Goal: Task Accomplishment & Management: Use online tool/utility

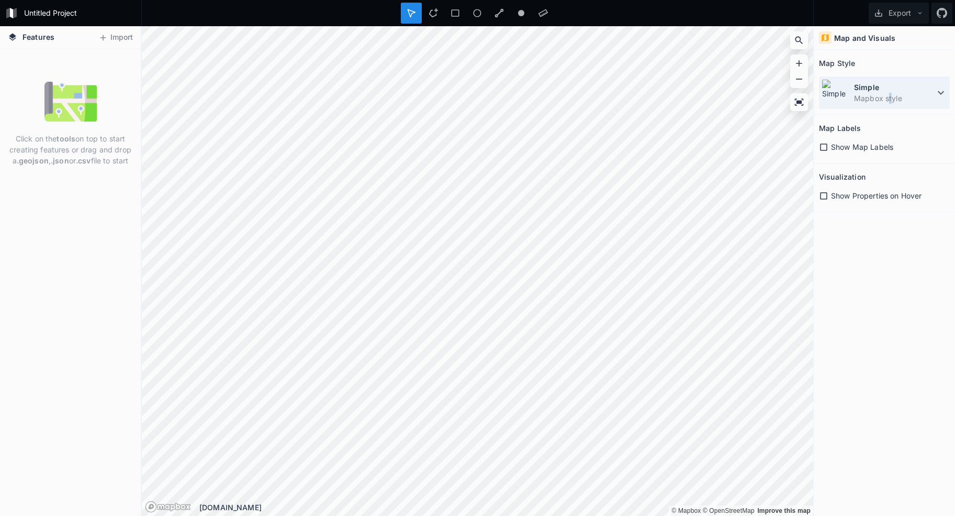
click at [890, 98] on dd "Mapbox style" at bounding box center [894, 98] width 81 height 11
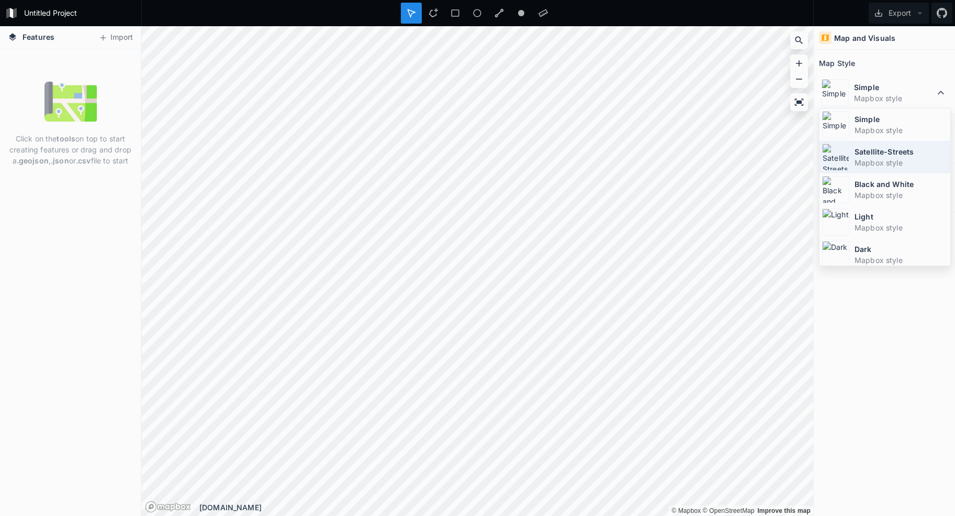
click at [888, 157] on dd "Mapbox style" at bounding box center [901, 162] width 93 height 11
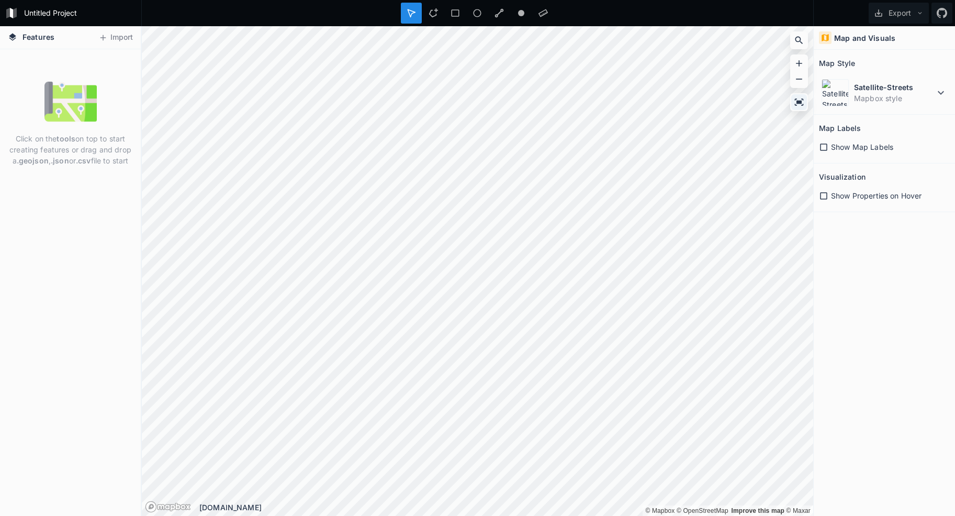
click at [799, 100] on icon at bounding box center [799, 102] width 10 height 10
click at [432, 18] on div at bounding box center [433, 13] width 21 height 21
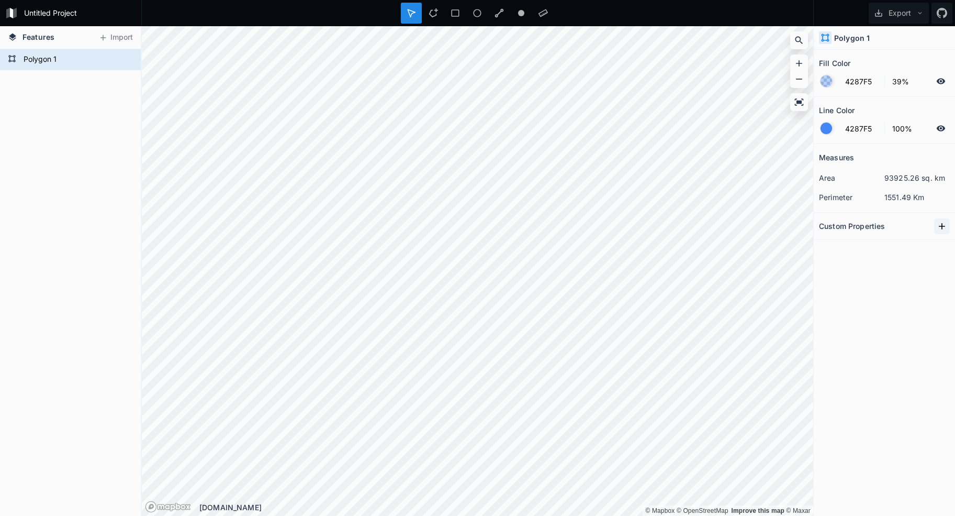
click at [940, 226] on icon at bounding box center [942, 226] width 6 height 6
click at [125, 60] on icon at bounding box center [125, 60] width 9 height 6
click at [129, 58] on div at bounding box center [125, 59] width 15 height 15
click at [900, 14] on button "Export" at bounding box center [899, 13] width 60 height 21
click at [882, 62] on div "Export as .geojson" at bounding box center [897, 59] width 105 height 21
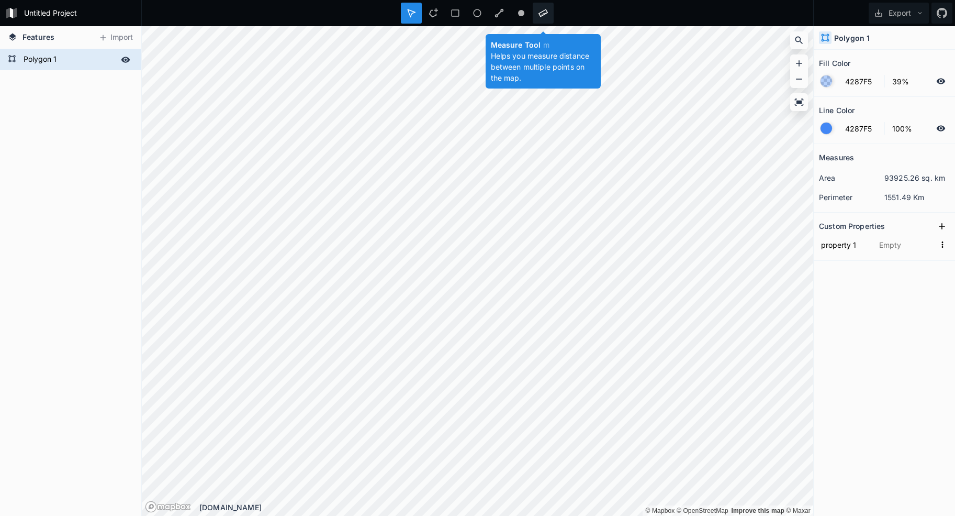
click at [541, 12] on icon at bounding box center [543, 13] width 9 height 8
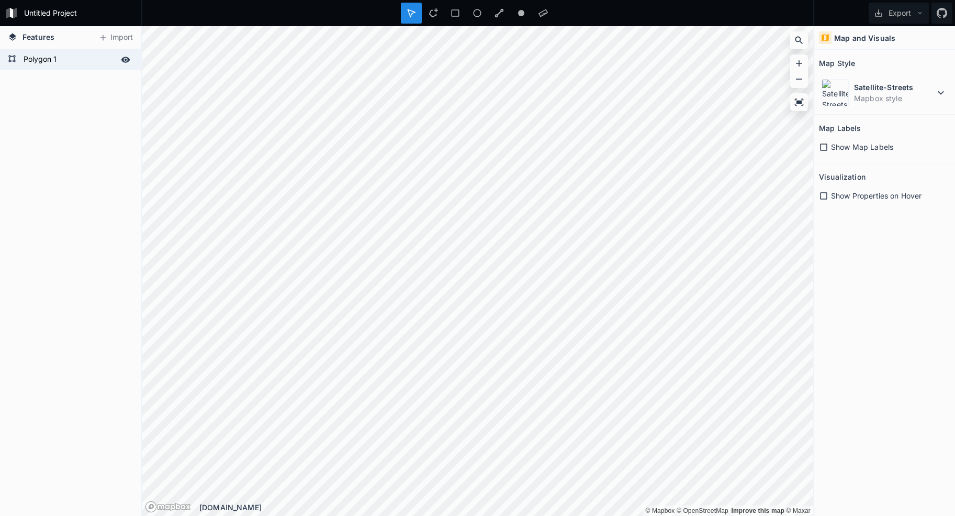
click at [821, 146] on icon at bounding box center [823, 146] width 9 height 9
click at [825, 147] on icon at bounding box center [823, 146] width 7 height 7
click at [825, 149] on icon at bounding box center [823, 146] width 9 height 9
click at [825, 144] on icon at bounding box center [823, 146] width 7 height 7
click at [836, 200] on span "Show Properties on Hover" at bounding box center [876, 195] width 91 height 11
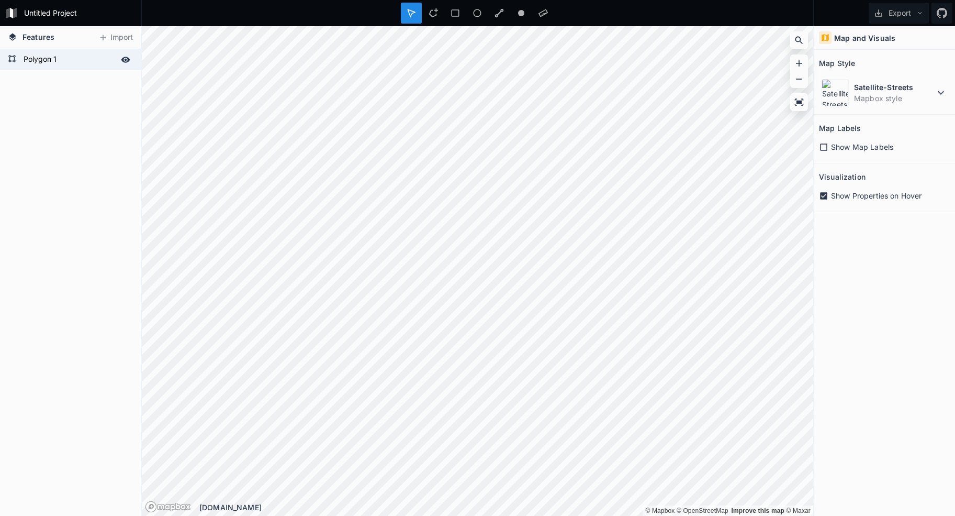
click at [839, 198] on span "Show Properties on Hover" at bounding box center [876, 195] width 91 height 11
click at [919, 95] on dd "Mapbox style" at bounding box center [894, 98] width 81 height 11
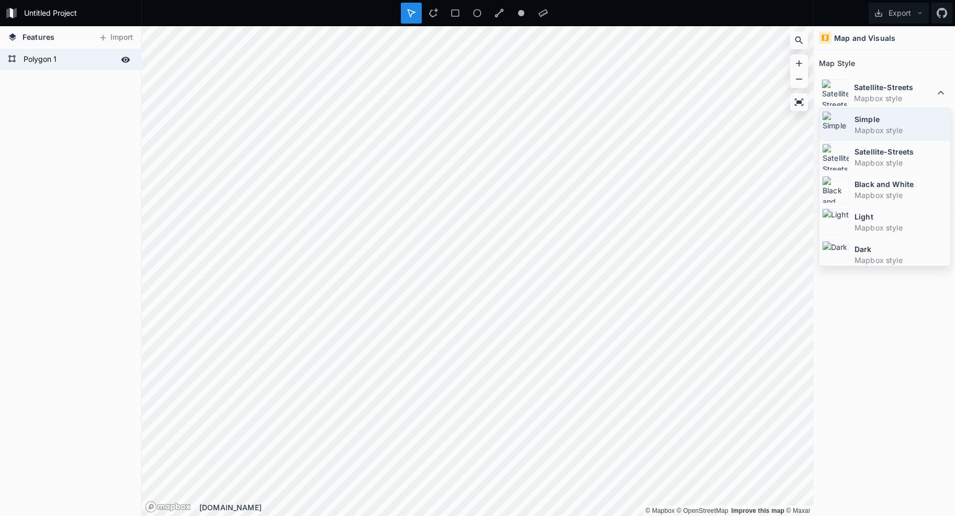
click at [894, 127] on dd "Mapbox style" at bounding box center [901, 130] width 93 height 11
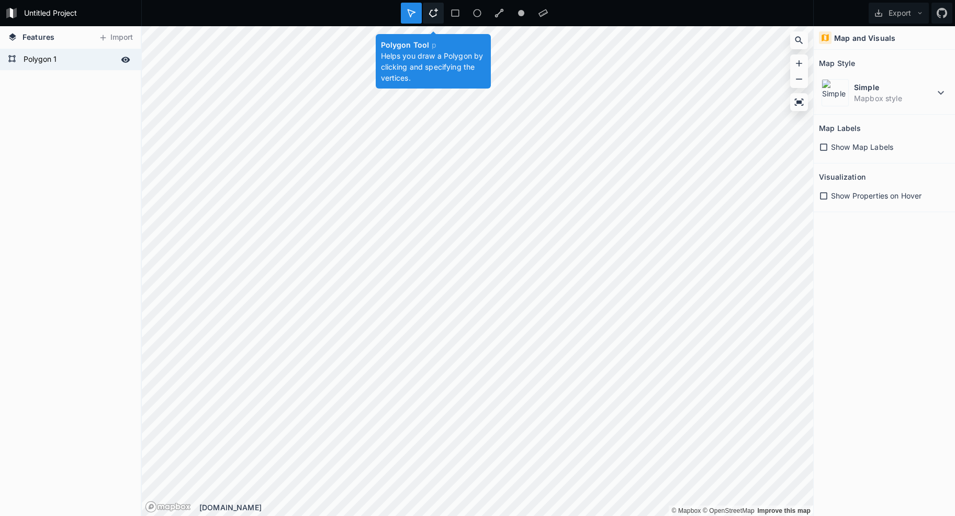
click at [427, 8] on div at bounding box center [433, 13] width 21 height 21
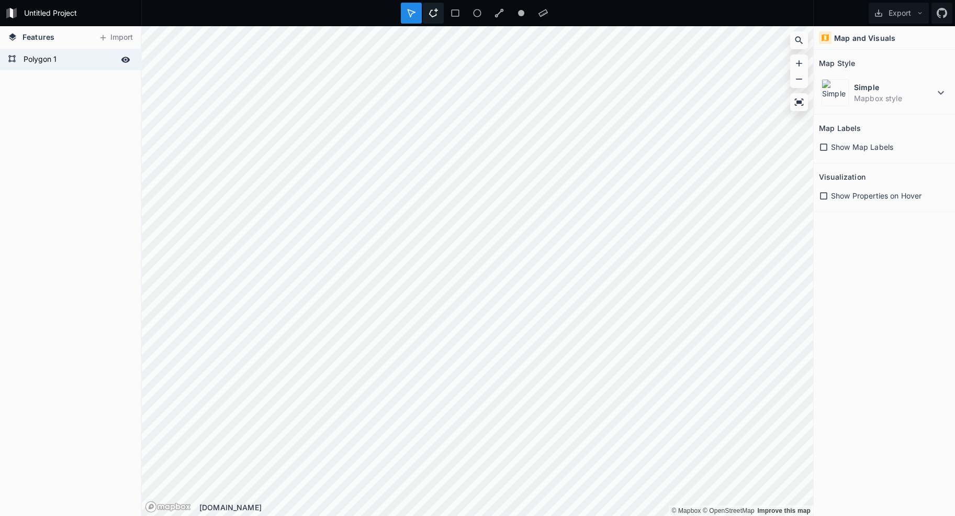
click at [433, 15] on icon at bounding box center [433, 12] width 9 height 9
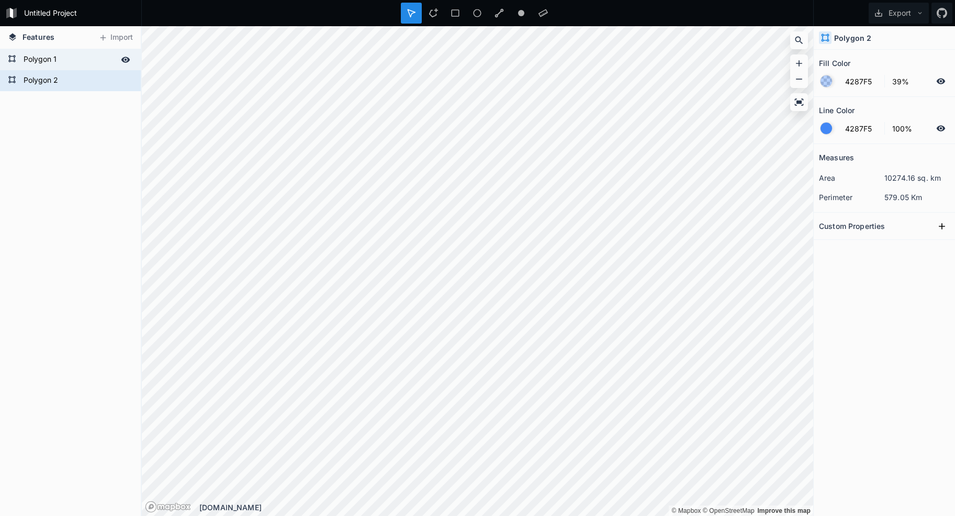
click at [87, 59] on form "Polygon 1" at bounding box center [69, 60] width 98 height 16
click at [81, 74] on form "Polygon 2" at bounding box center [69, 81] width 98 height 16
click at [74, 52] on form "Polygon 1" at bounding box center [69, 60] width 98 height 16
click at [75, 77] on form "Polygon 2" at bounding box center [69, 81] width 98 height 16
click at [42, 39] on span "Features" at bounding box center [39, 36] width 32 height 11
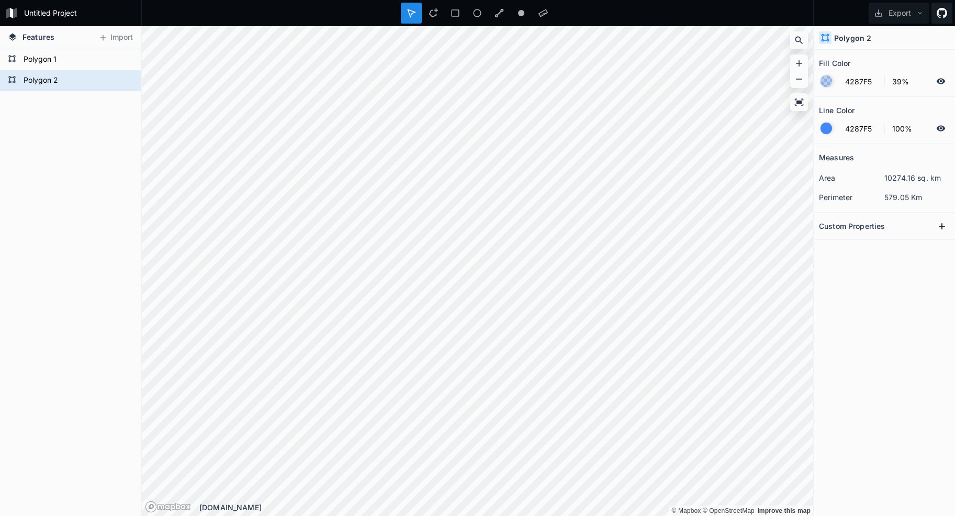
click at [946, 13] on icon at bounding box center [942, 13] width 10 height 10
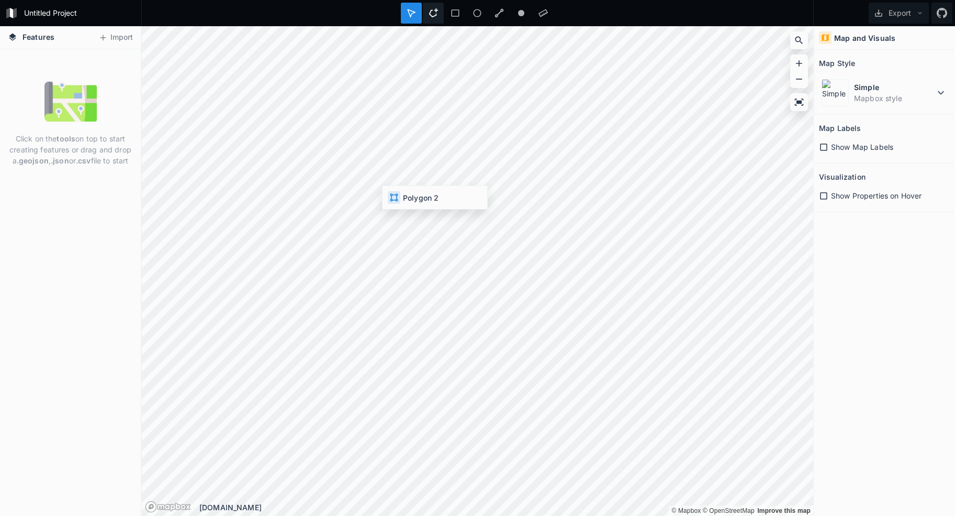
click at [435, 13] on icon at bounding box center [433, 12] width 9 height 9
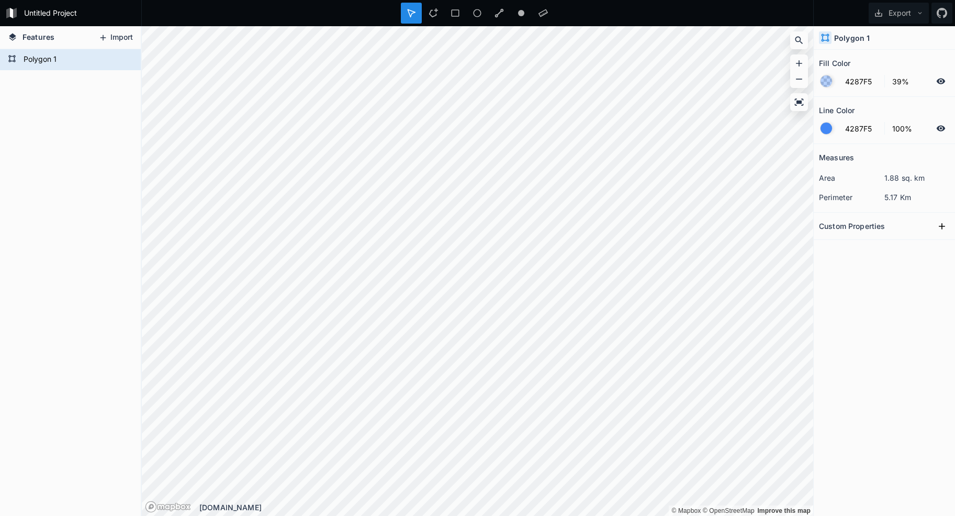
click at [122, 35] on button "Import" at bounding box center [115, 37] width 45 height 17
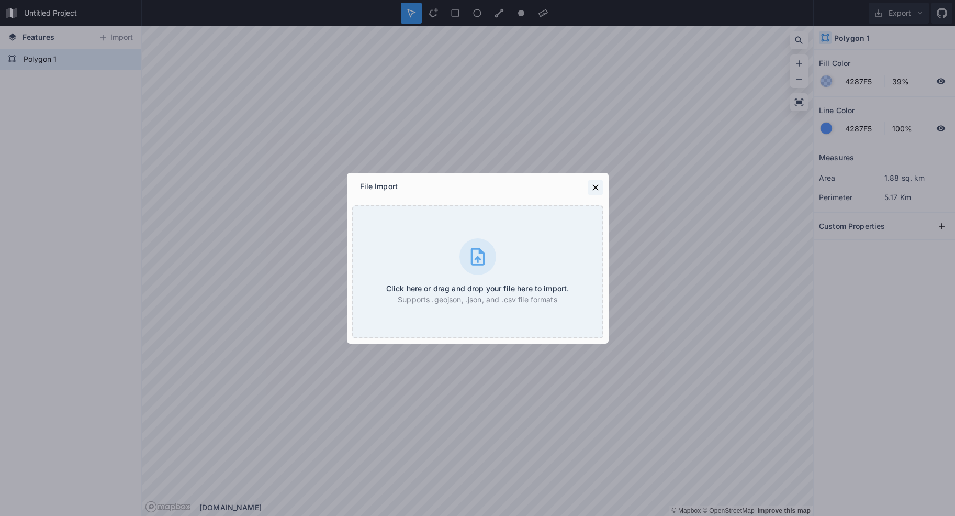
click at [595, 186] on icon at bounding box center [595, 187] width 6 height 6
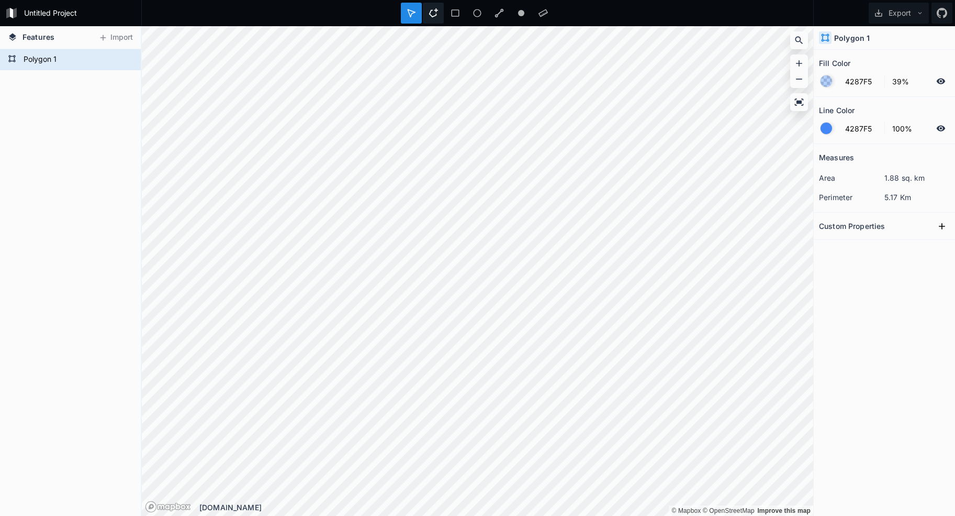
click at [434, 14] on icon at bounding box center [433, 12] width 9 height 9
click at [27, 80] on form "Polygon 2" at bounding box center [69, 81] width 98 height 16
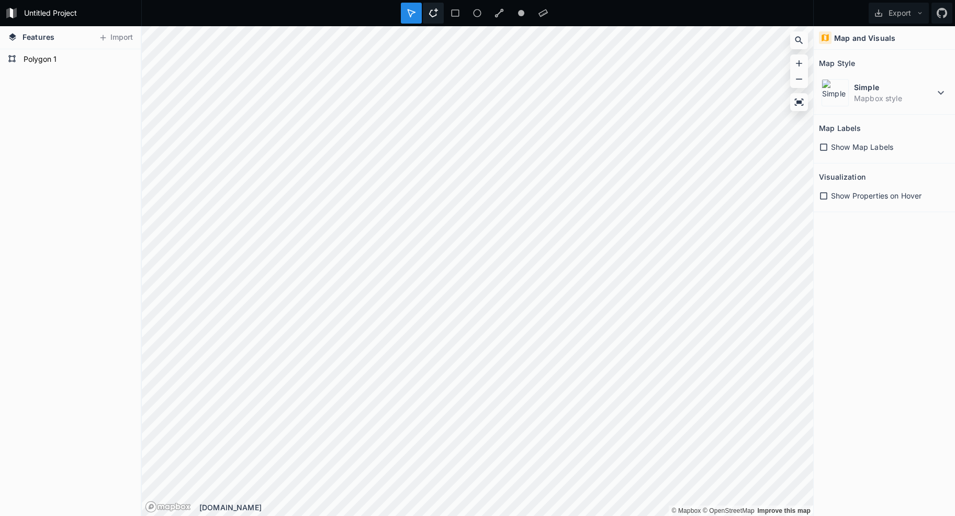
click at [434, 13] on icon at bounding box center [433, 12] width 9 height 9
click at [47, 55] on form "Polygon 1" at bounding box center [69, 60] width 98 height 16
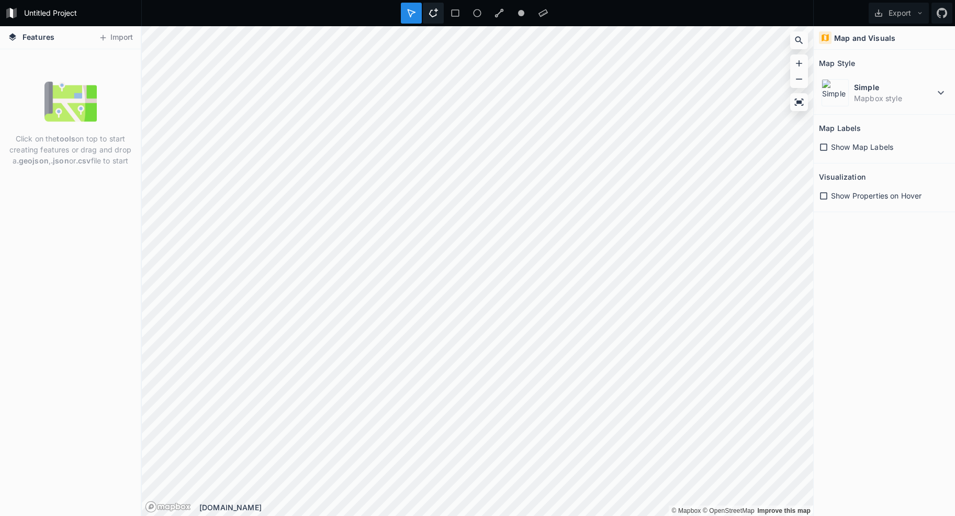
click at [440, 13] on div at bounding box center [433, 13] width 21 height 21
click at [415, 8] on icon at bounding box center [411, 12] width 9 height 9
click at [434, 15] on icon at bounding box center [433, 12] width 9 height 9
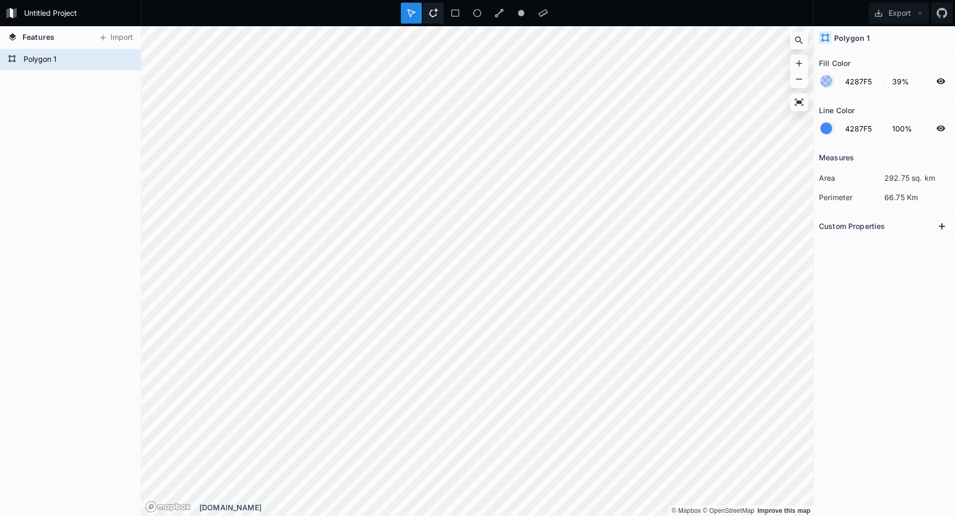
click at [433, 14] on icon at bounding box center [433, 12] width 9 height 9
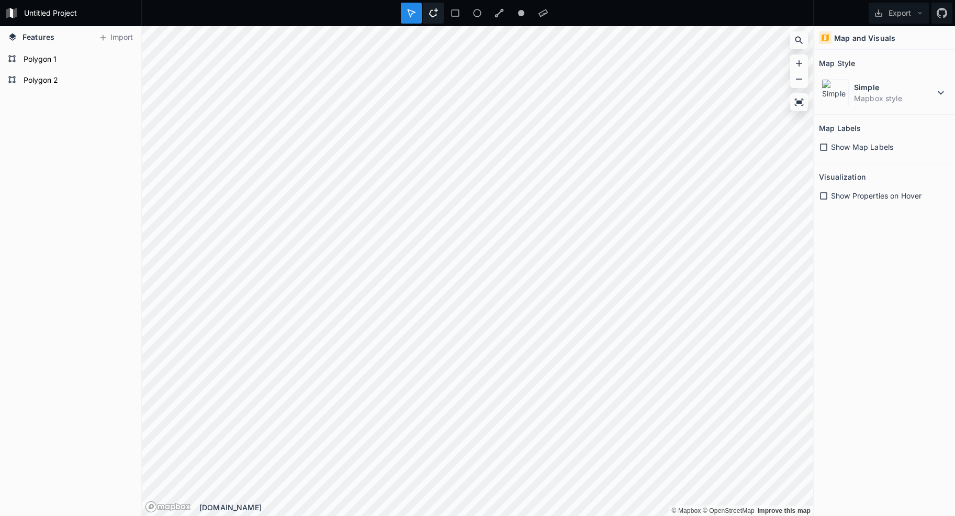
click at [436, 12] on icon at bounding box center [433, 12] width 9 height 9
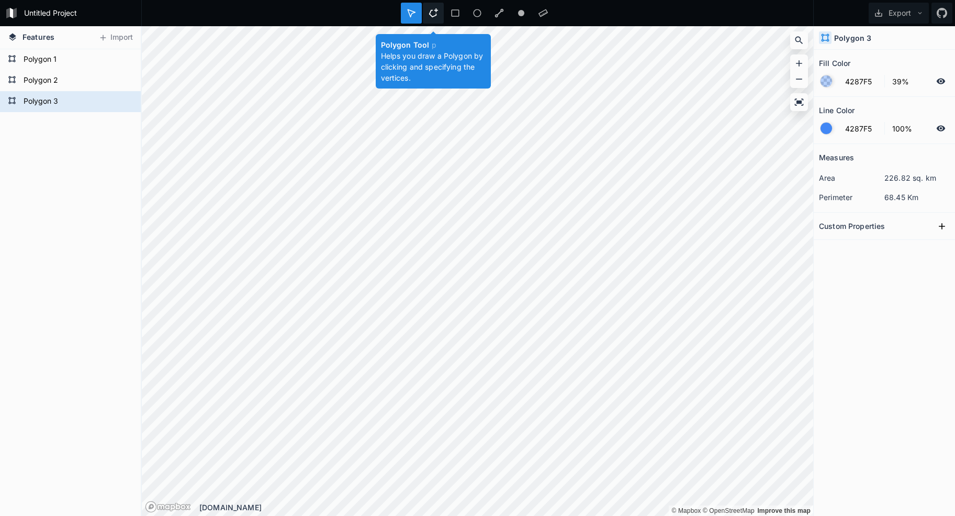
click at [428, 16] on div at bounding box center [433, 13] width 21 height 21
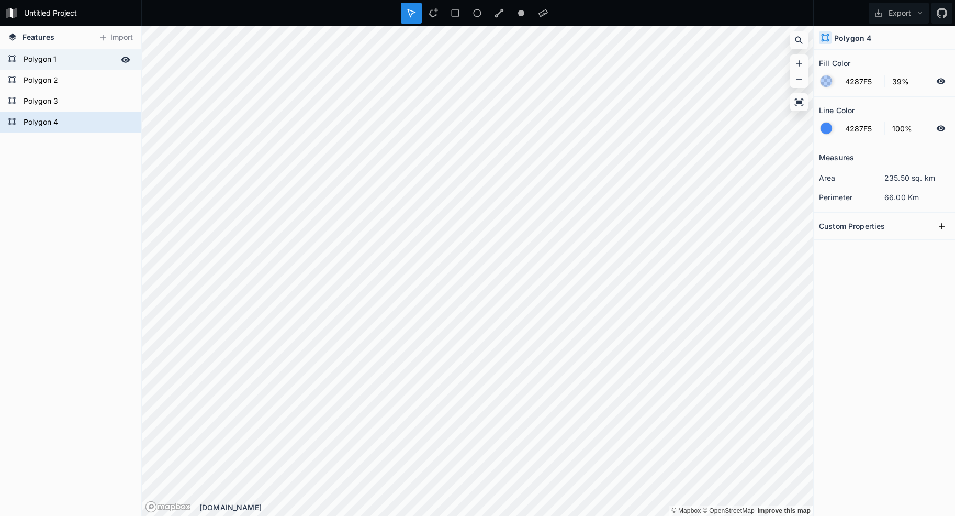
click at [60, 58] on form "Polygon 1" at bounding box center [69, 60] width 98 height 16
click at [54, 59] on form "Polygon 1" at bounding box center [69, 60] width 98 height 16
click at [53, 59] on form "Polygon 1" at bounding box center [69, 60] width 98 height 16
click at [53, 59] on input "Polygon 1" at bounding box center [69, 59] width 98 height 15
type input "[GEOGRAPHIC_DATA]"
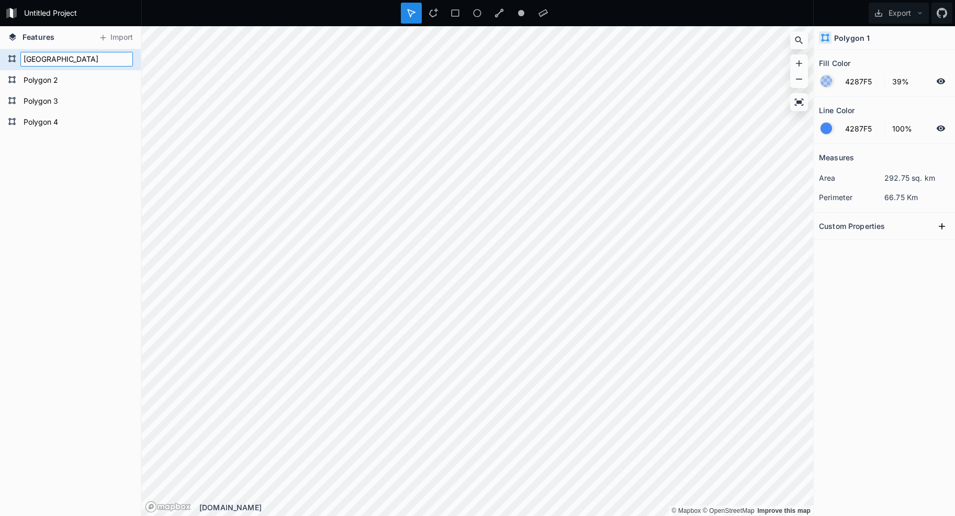
click input "submit" at bounding box center [0, 0] width 0 height 0
click at [60, 76] on form "Polygon 2" at bounding box center [69, 81] width 98 height 16
click at [59, 74] on form "Polygon 2" at bounding box center [69, 81] width 98 height 16
click at [61, 76] on form "Polygon 2" at bounding box center [69, 81] width 98 height 16
click at [51, 82] on form "Polygon 2" at bounding box center [69, 81] width 98 height 16
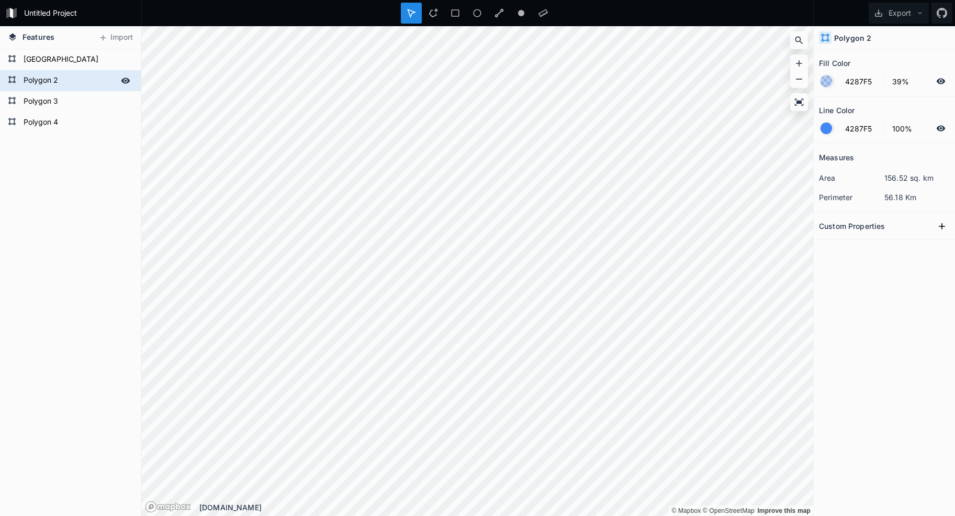
click at [51, 82] on form "Polygon 2" at bounding box center [69, 81] width 98 height 16
type input "[GEOGRAPHIC_DATA]"
click input "submit" at bounding box center [0, 0] width 0 height 0
click at [40, 96] on form "Polygon 3" at bounding box center [69, 102] width 98 height 16
click at [40, 102] on form "Polygon 3" at bounding box center [69, 102] width 98 height 16
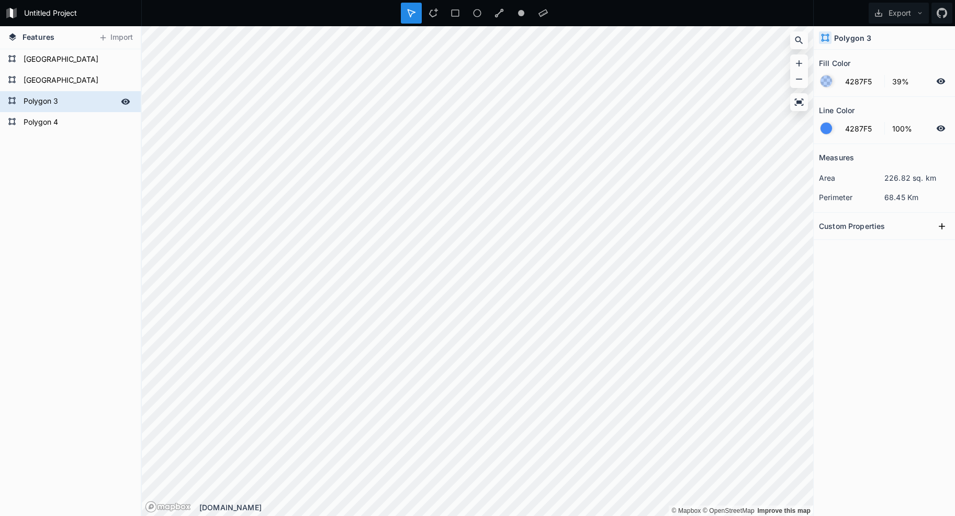
click at [40, 100] on form "Polygon 3" at bounding box center [69, 102] width 98 height 16
type input "Attersee"
click input "submit" at bounding box center [0, 0] width 0 height 0
click at [39, 116] on form "Polygon 4" at bounding box center [69, 123] width 98 height 16
click at [41, 117] on form "Polygon 4" at bounding box center [69, 123] width 98 height 16
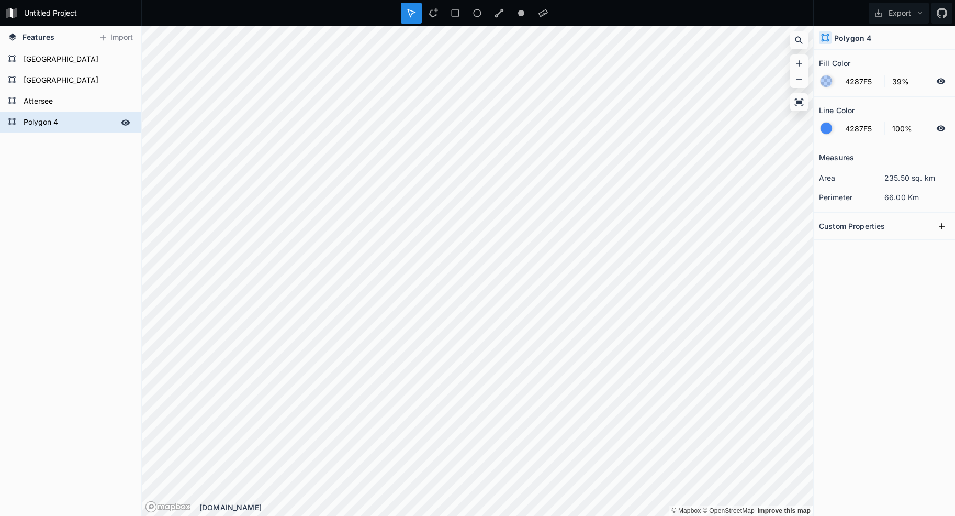
click at [41, 117] on form "Polygon 4" at bounding box center [69, 123] width 98 height 16
type input "Traunsee"
click input "submit" at bounding box center [0, 0] width 0 height 0
click at [897, 12] on button "Export" at bounding box center [899, 13] width 60 height 21
click at [893, 58] on div "Export as .geojson" at bounding box center [897, 59] width 105 height 21
